Goal: Task Accomplishment & Management: Manage account settings

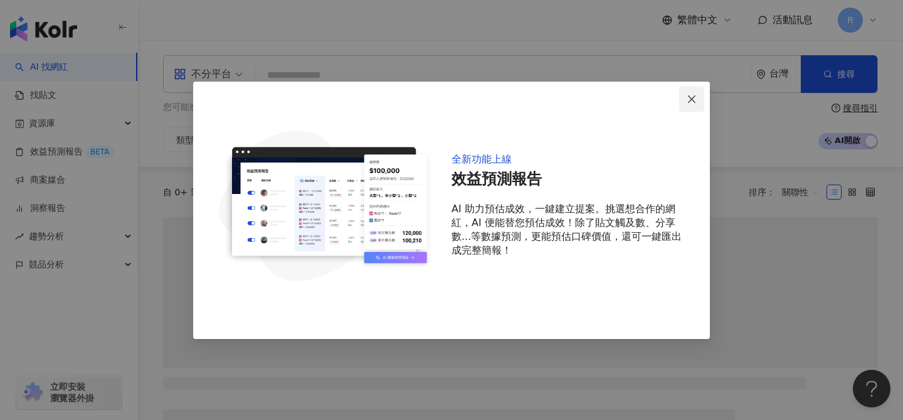
click at [694, 97] on icon "close" at bounding box center [692, 99] width 8 height 8
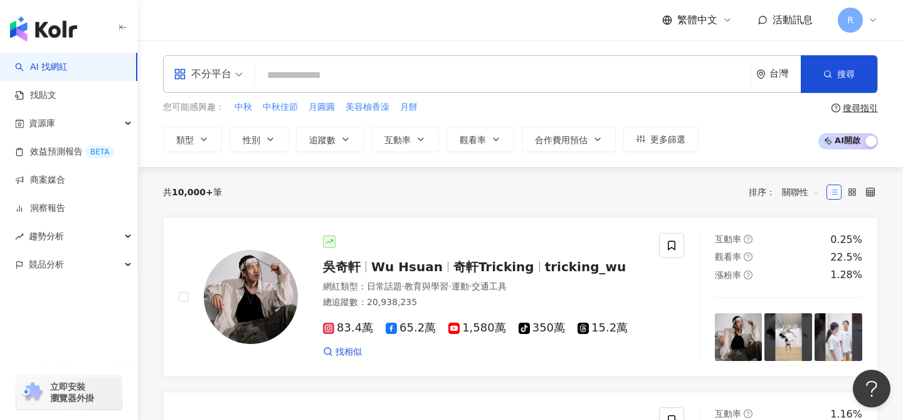
click at [876, 18] on icon at bounding box center [873, 20] width 10 height 10
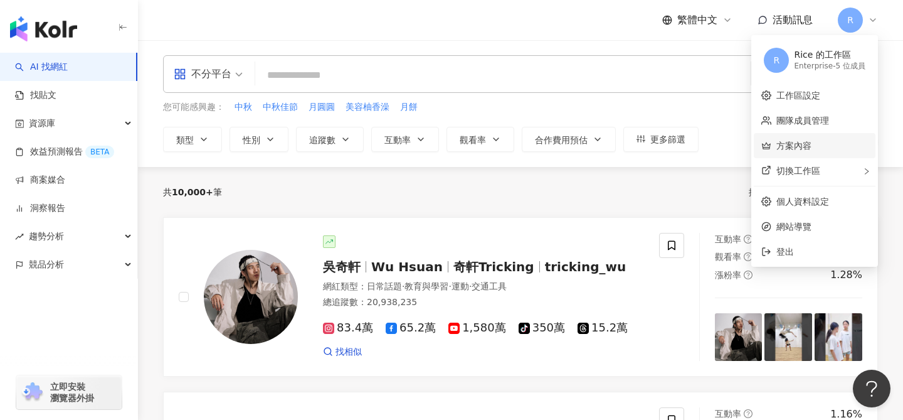
click at [798, 140] on link "方案內容" at bounding box center [793, 145] width 35 height 10
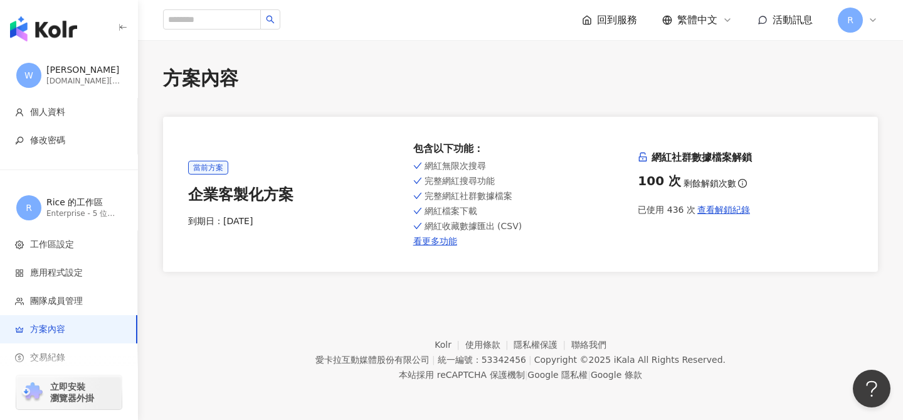
click at [874, 16] on icon at bounding box center [873, 20] width 10 height 10
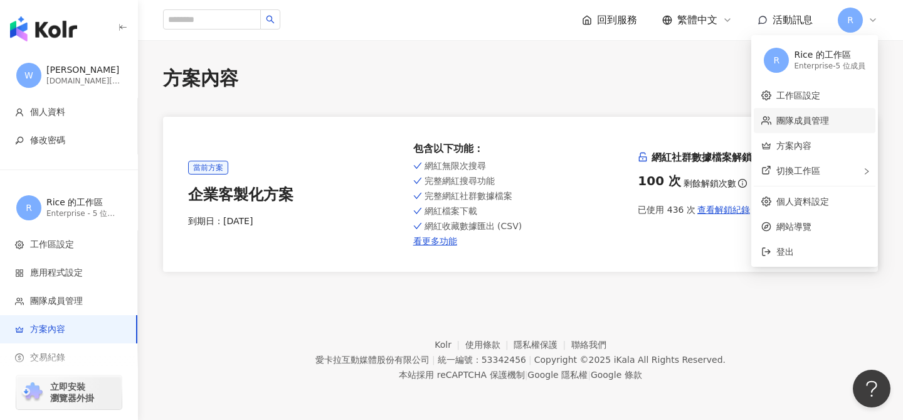
click at [807, 122] on link "團隊成員管理" at bounding box center [802, 120] width 53 height 10
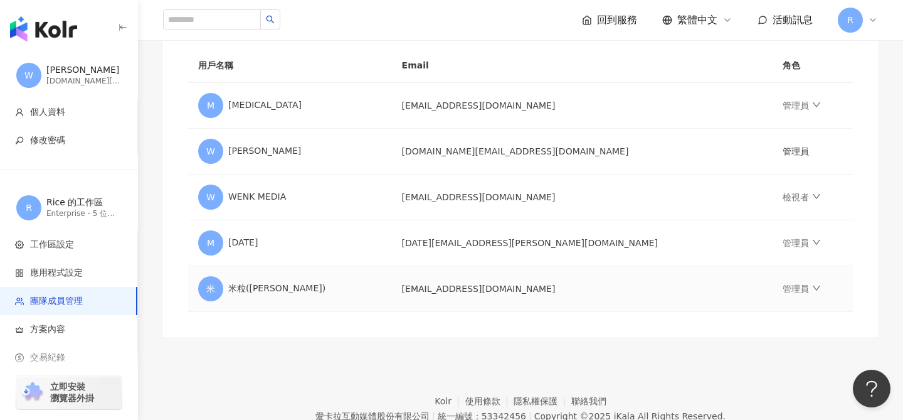
scroll to position [211, 0]
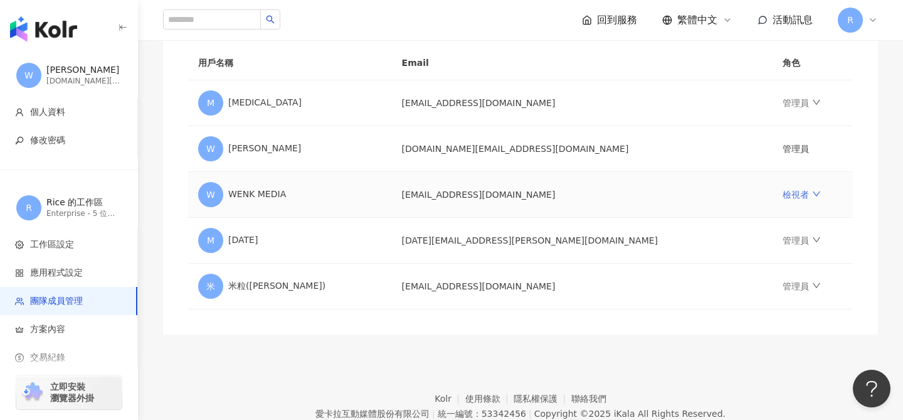
click at [783, 197] on link "檢視者" at bounding box center [802, 194] width 38 height 10
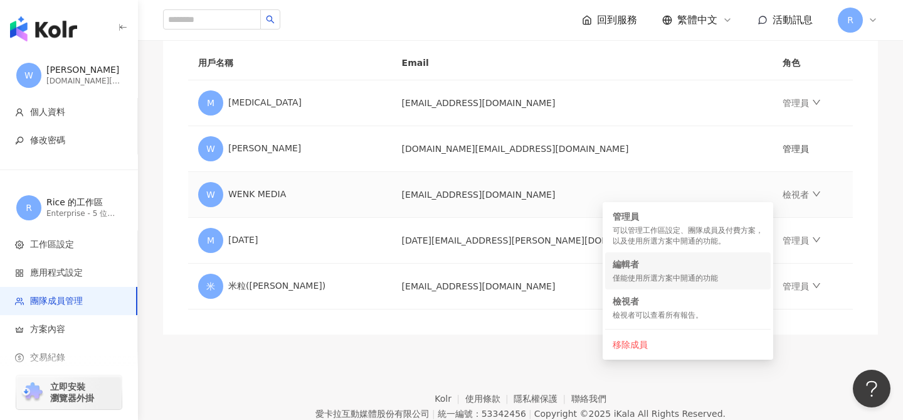
click at [620, 273] on div "僅能使用所選方案中開通的功能" at bounding box center [688, 278] width 151 height 11
